Goal: Information Seeking & Learning: Find specific page/section

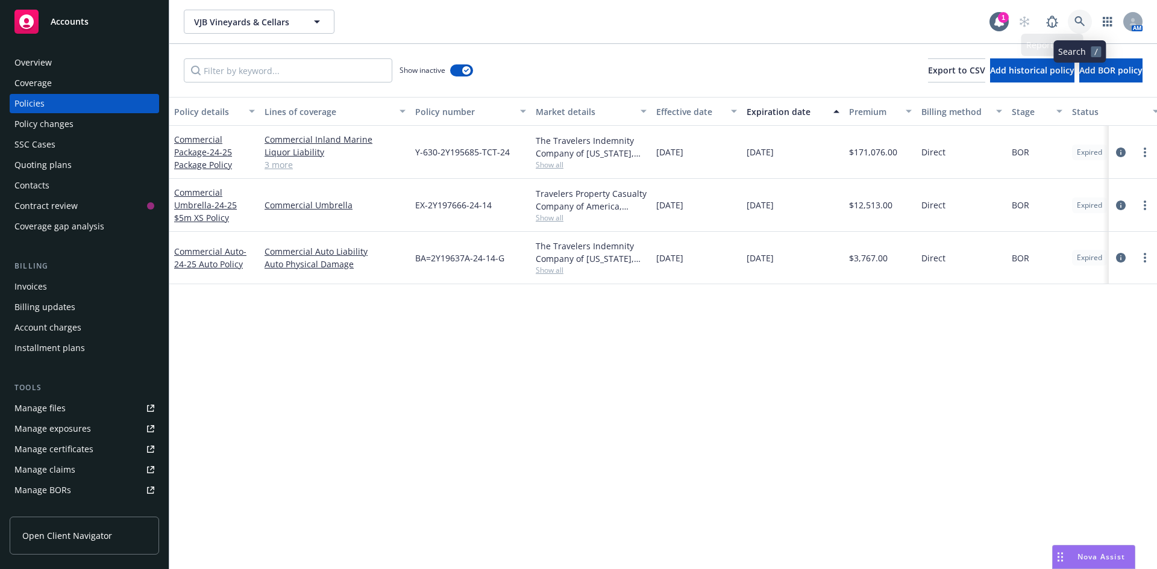
click at [1079, 17] on icon at bounding box center [1079, 21] width 10 height 10
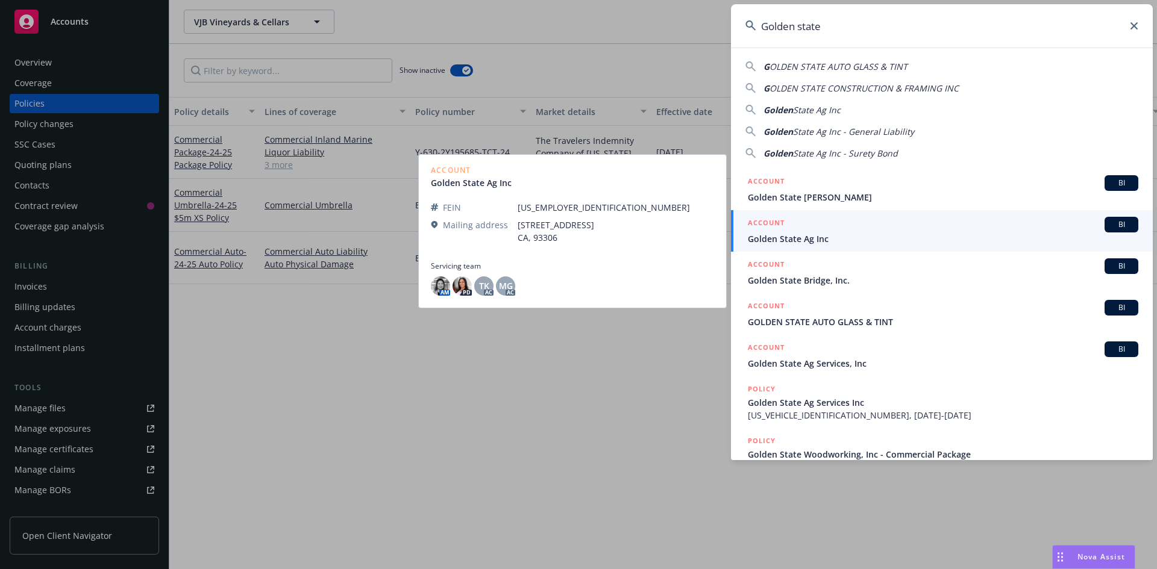
type input "Golden state"
click at [892, 230] on div "ACCOUNT BI" at bounding box center [943, 225] width 390 height 16
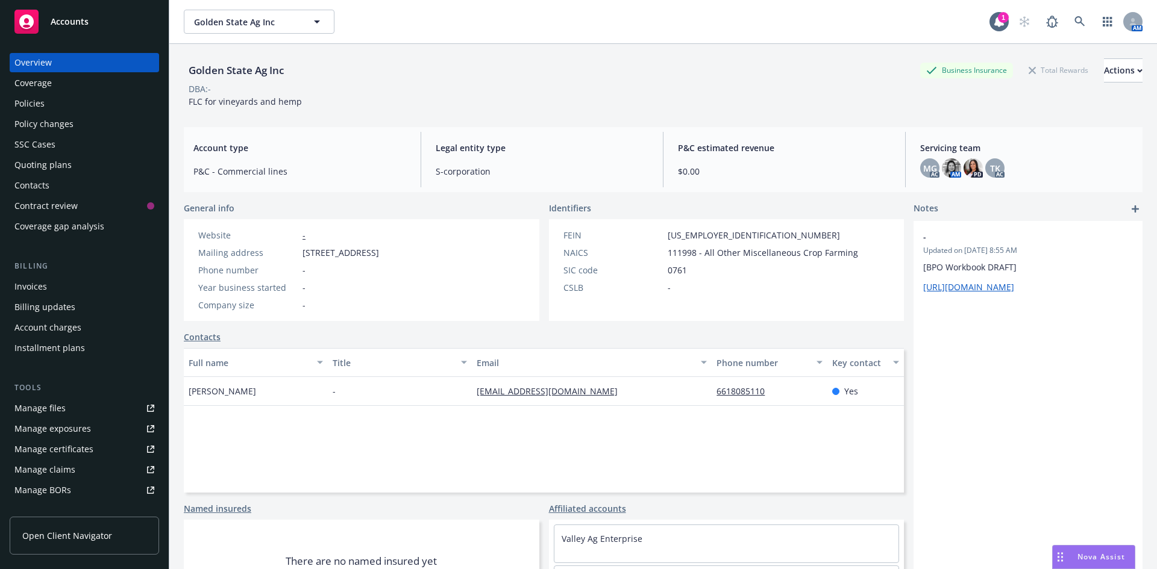
click at [84, 99] on div "Policies" at bounding box center [84, 103] width 140 height 19
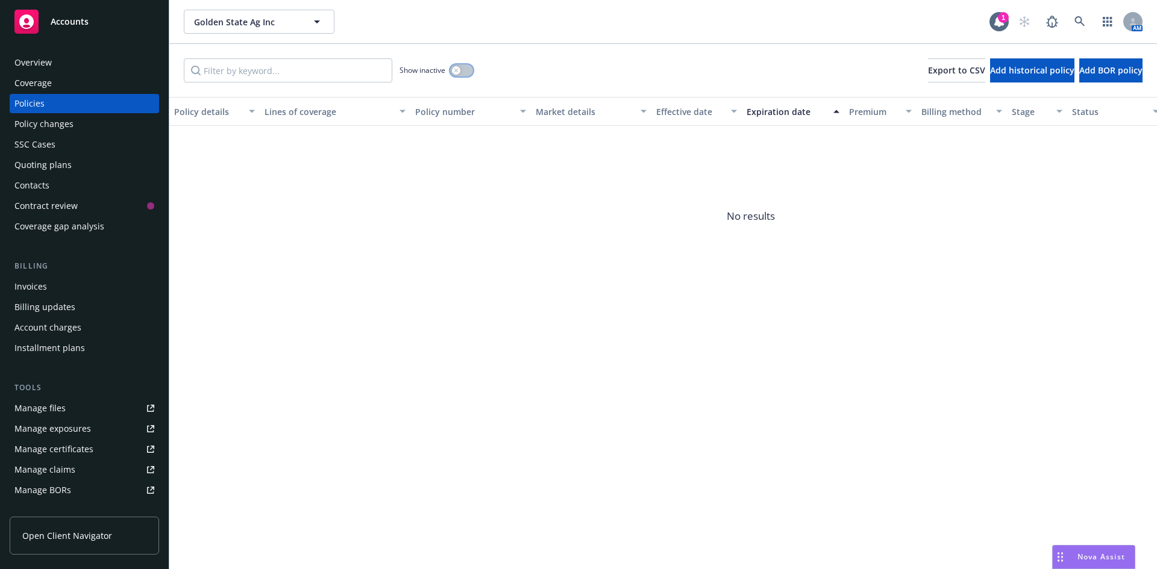
click at [466, 72] on button "button" at bounding box center [461, 70] width 23 height 12
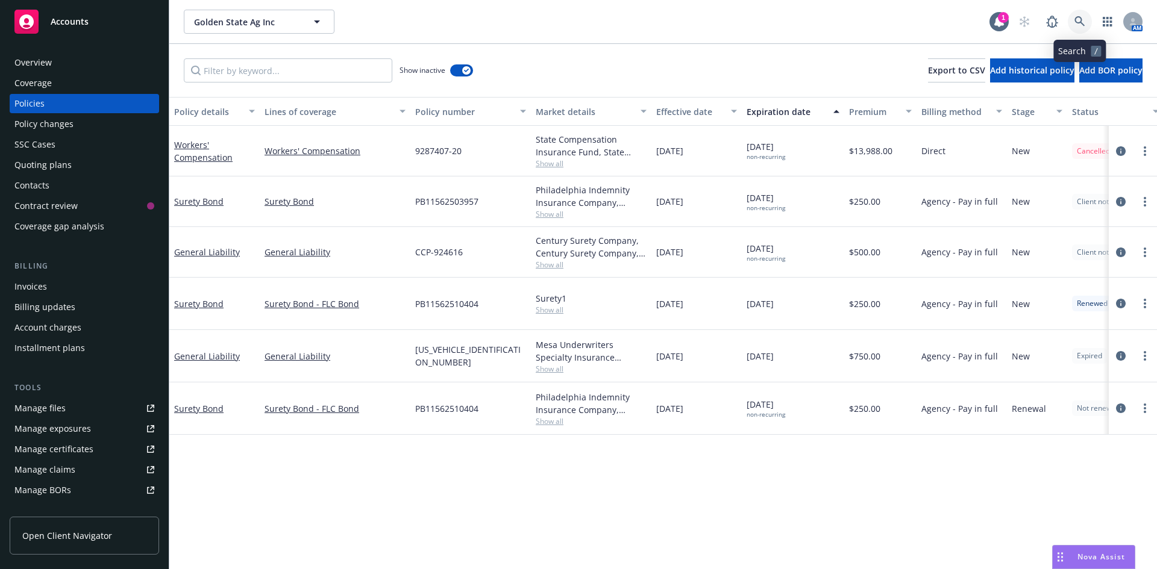
click at [1076, 24] on icon at bounding box center [1079, 21] width 11 height 11
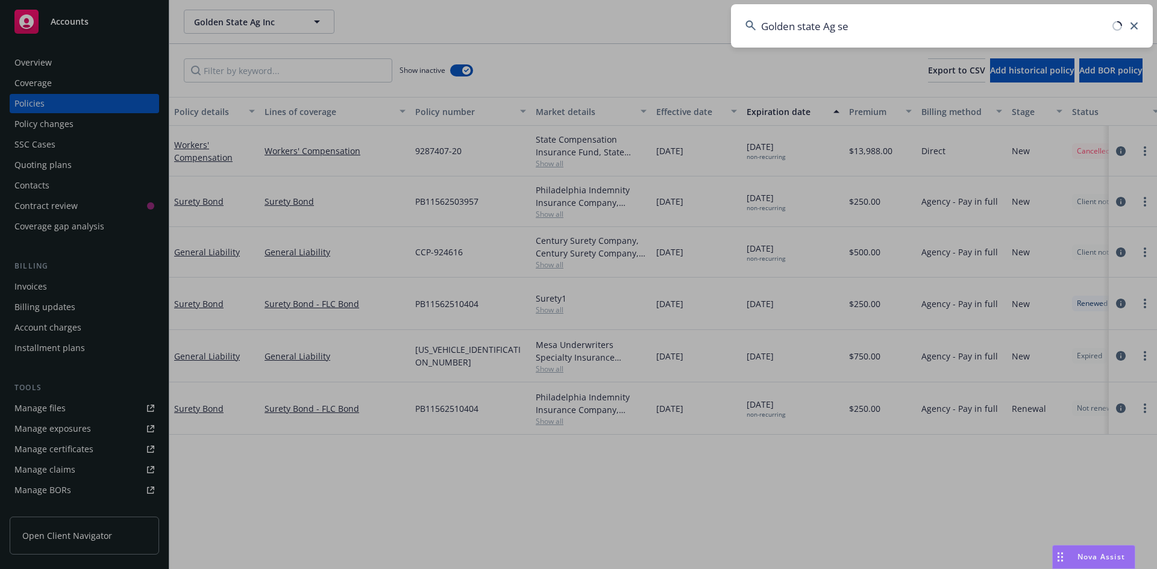
type input "Golden state Ag ser"
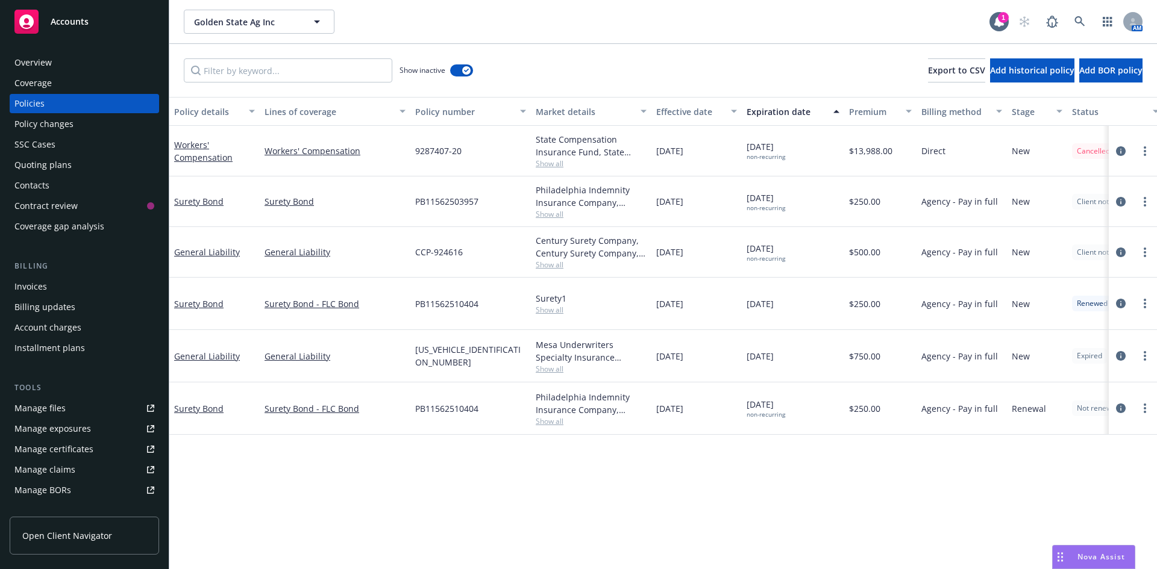
click at [66, 24] on span "Accounts" at bounding box center [70, 22] width 38 height 10
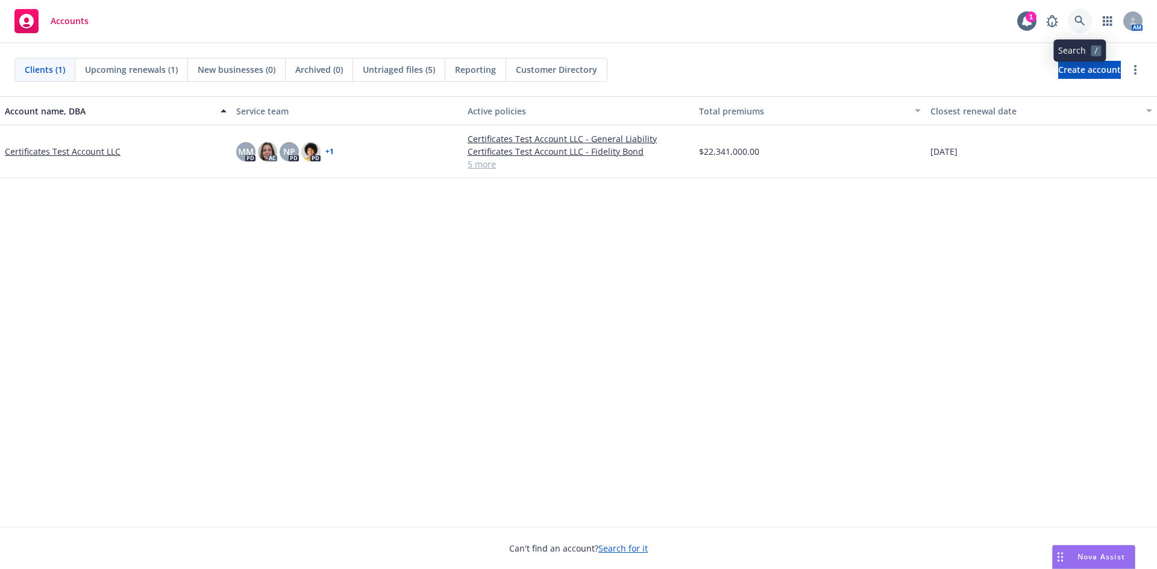
click at [1077, 20] on icon at bounding box center [1079, 21] width 11 height 11
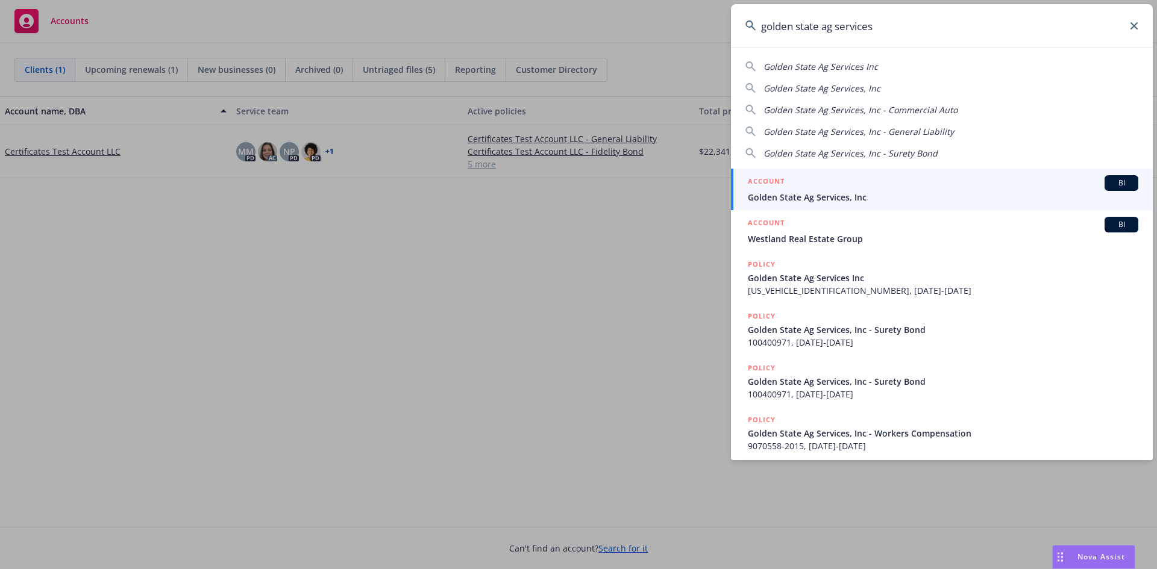
type input "golden state ag services"
click at [864, 198] on span "Golden State Ag Services, Inc" at bounding box center [943, 197] width 390 height 13
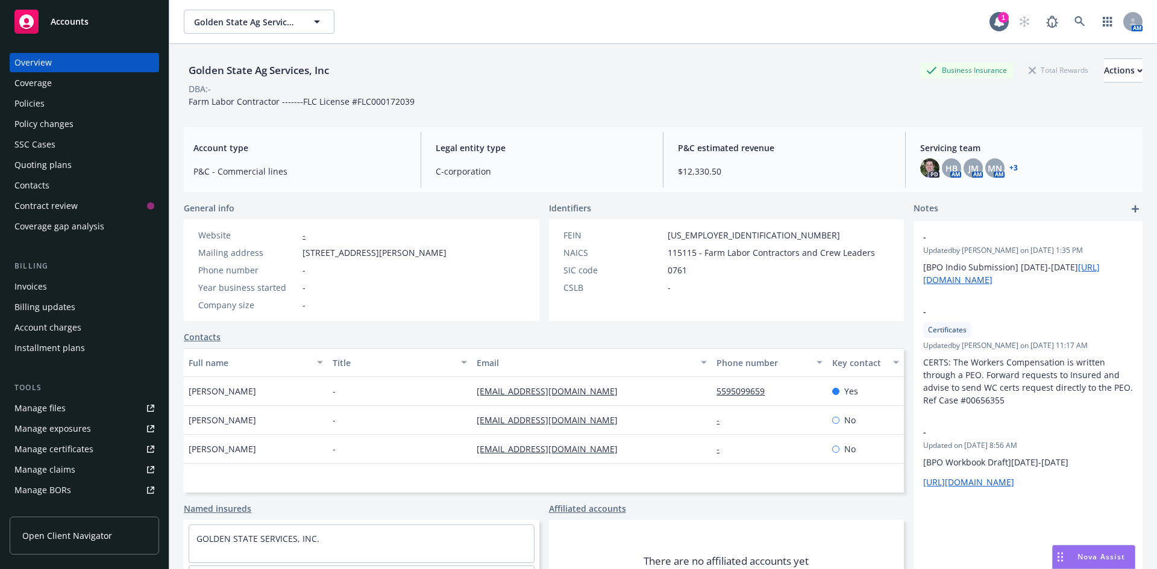
click at [60, 108] on div "Policies" at bounding box center [84, 103] width 140 height 19
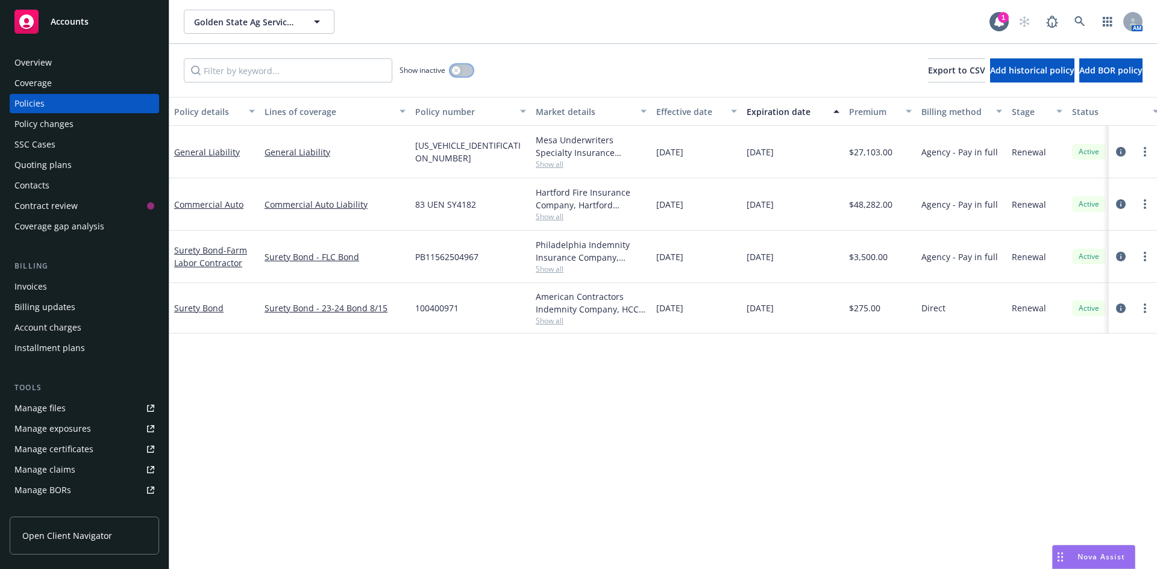
click at [464, 69] on button "button" at bounding box center [461, 70] width 23 height 12
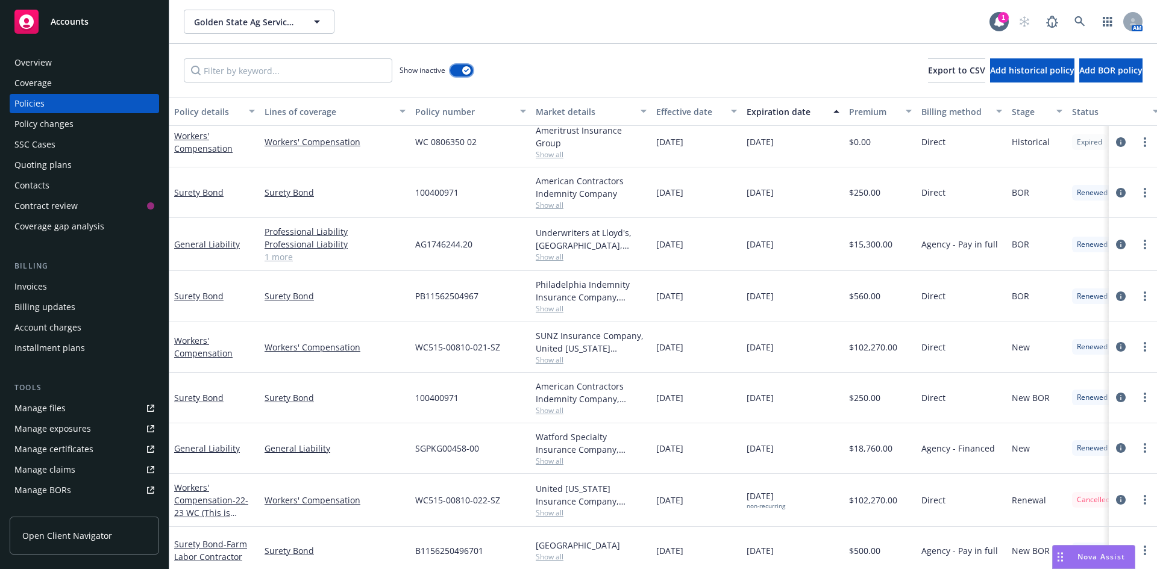
scroll to position [301, 0]
click at [277, 256] on link "1 more" at bounding box center [335, 256] width 141 height 13
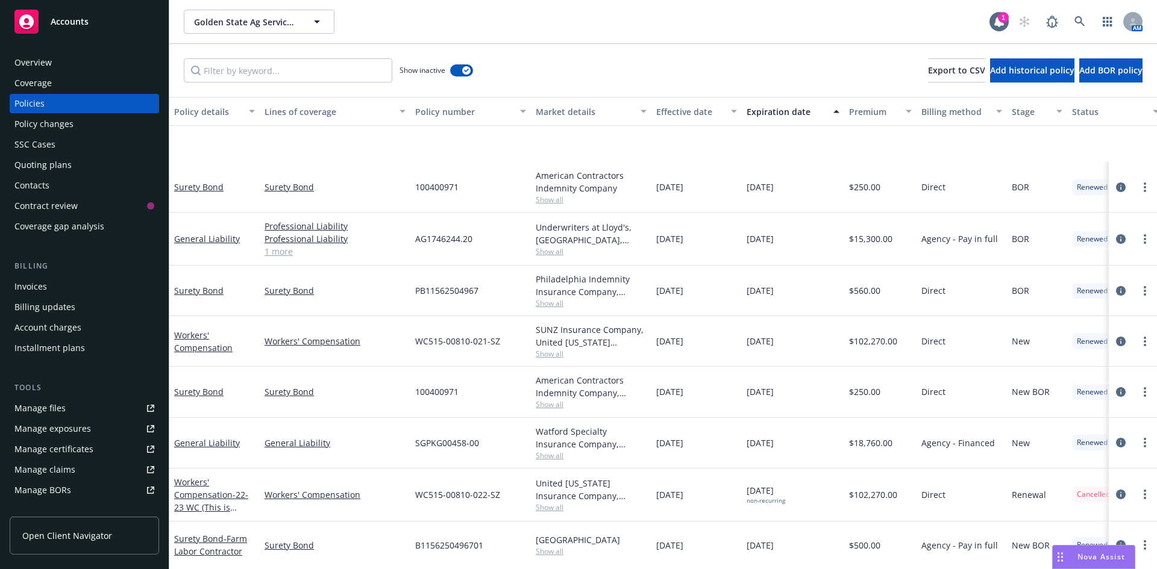
scroll to position [603, 0]
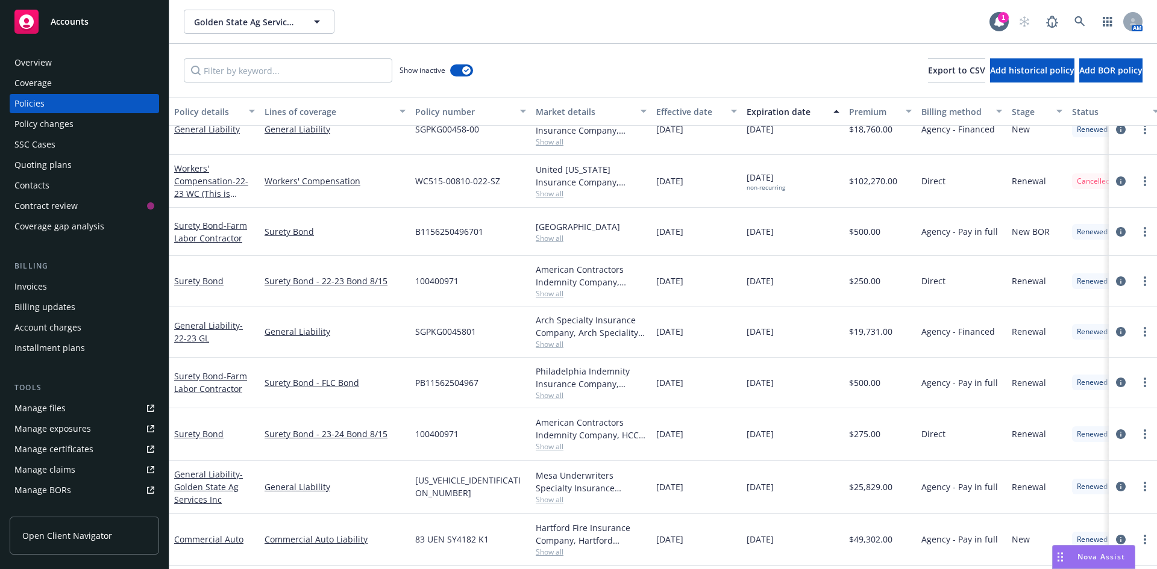
click at [219, 119] on button "Policy details" at bounding box center [214, 111] width 90 height 29
click at [234, 76] on input "Filter by keyword..." at bounding box center [288, 70] width 209 height 24
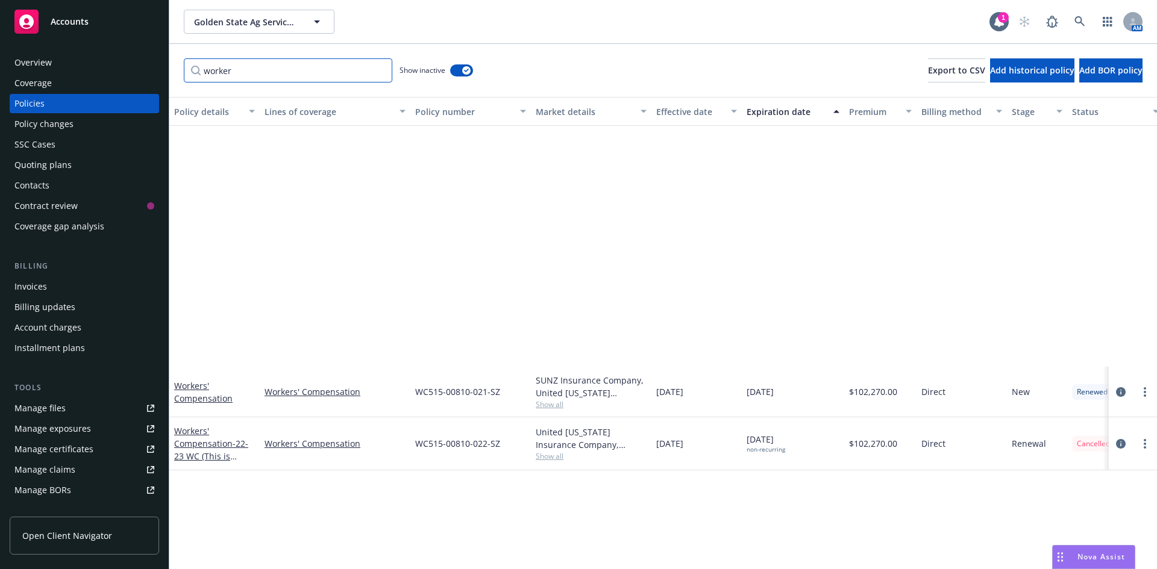
scroll to position [0, 0]
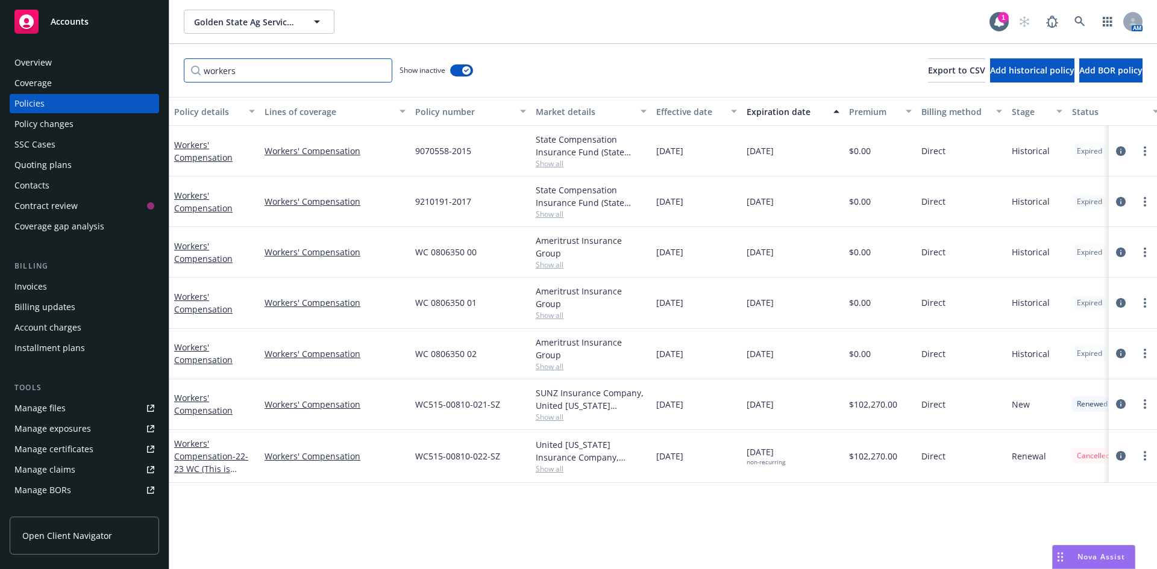
type input "workers"
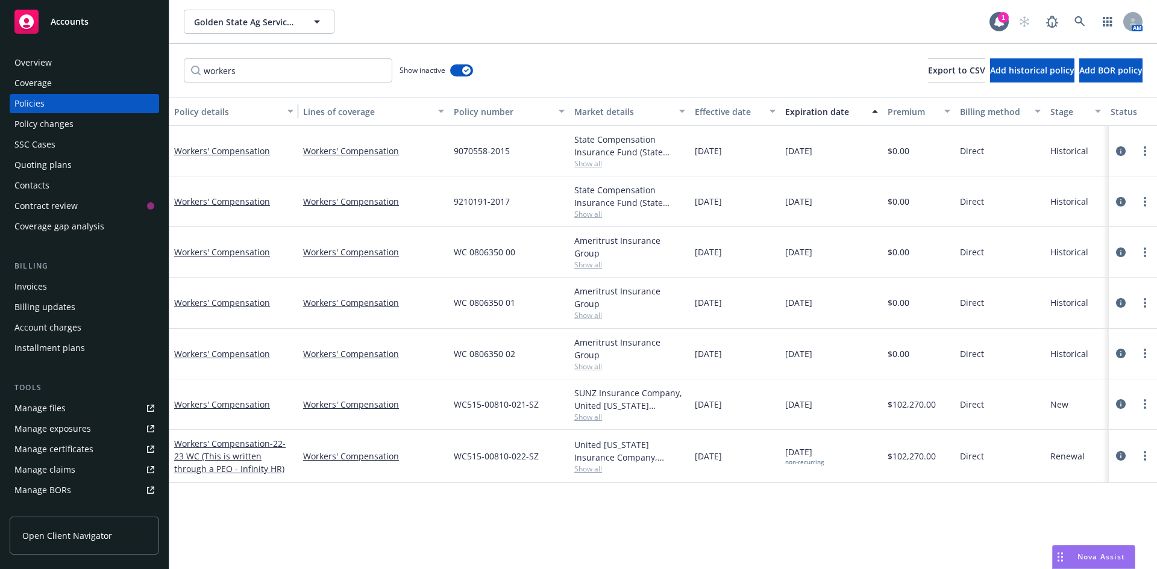
drag, startPoint x: 328, startPoint y: 105, endPoint x: 293, endPoint y: 102, distance: 35.7
click at [293, 102] on div "button" at bounding box center [292, 112] width 6 height 28
click at [451, 72] on button "button" at bounding box center [461, 70] width 23 height 12
